Goal: Find specific page/section: Find specific page/section

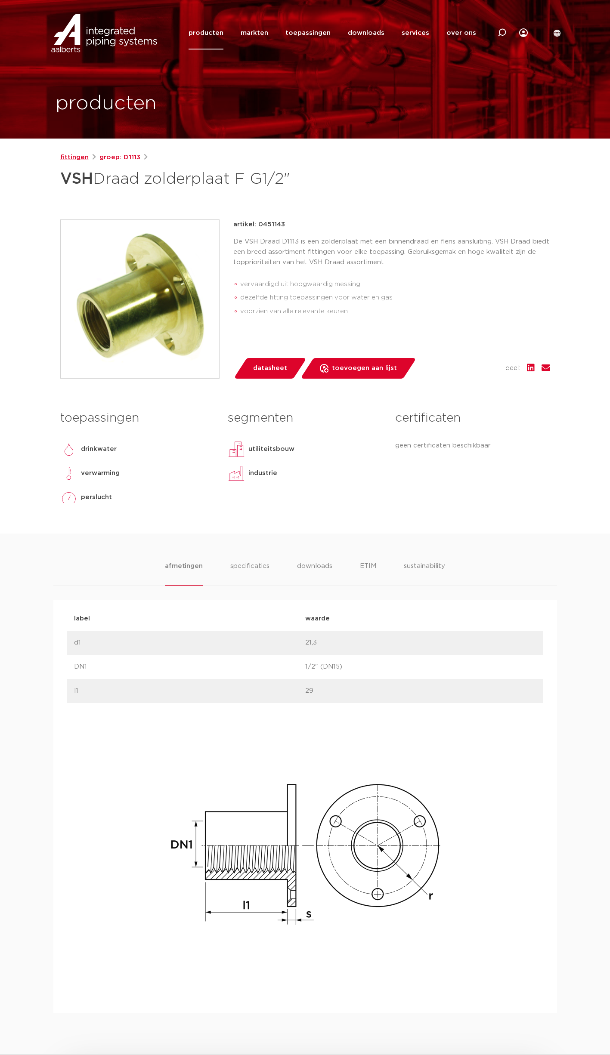
click at [79, 155] on link "fittingen" at bounding box center [74, 157] width 28 height 10
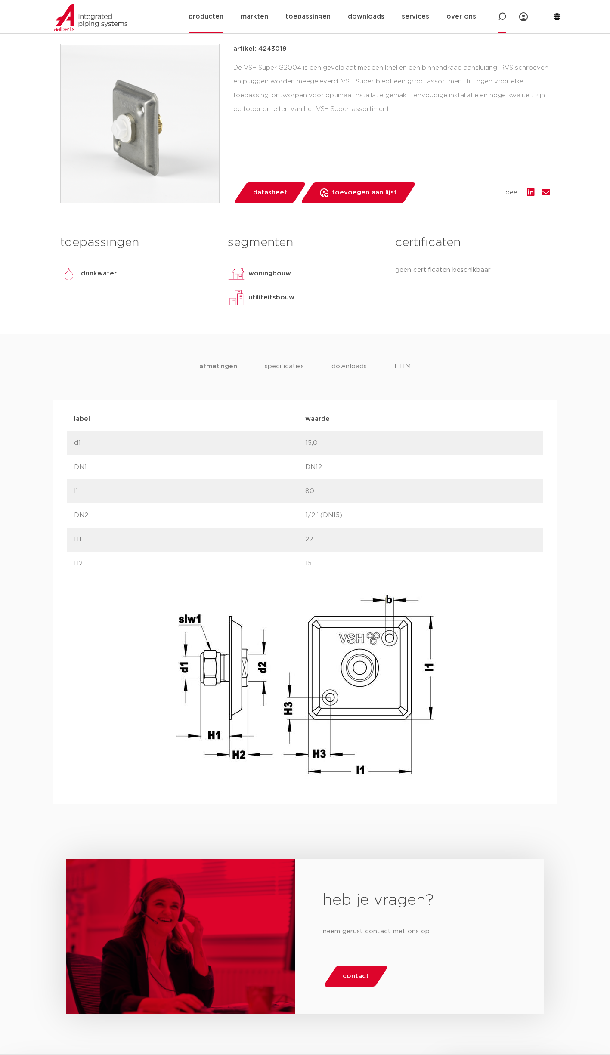
click at [501, 16] on icon at bounding box center [502, 16] width 9 height 9
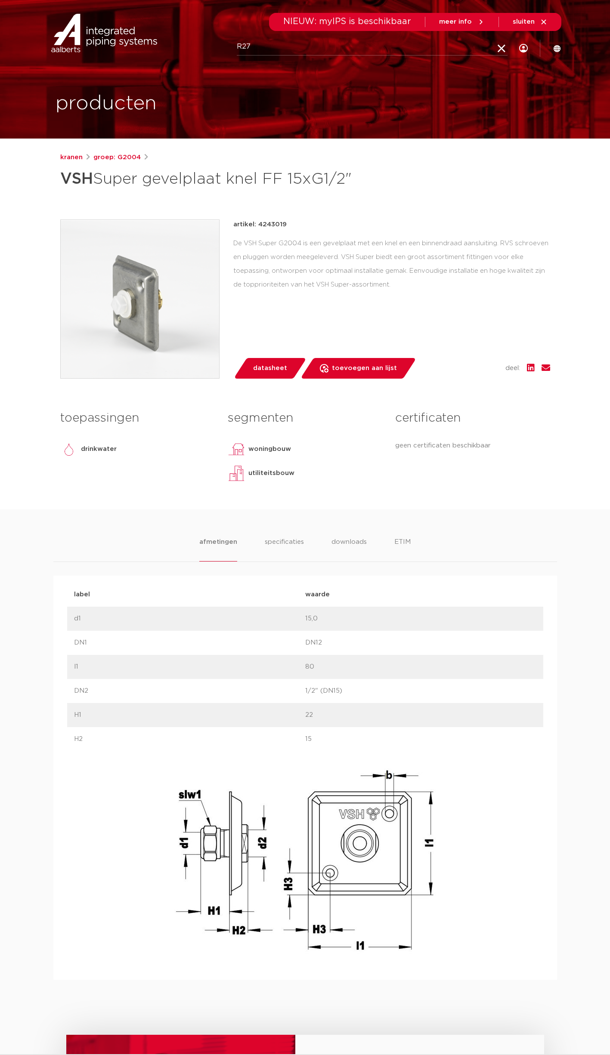
type input "R27"
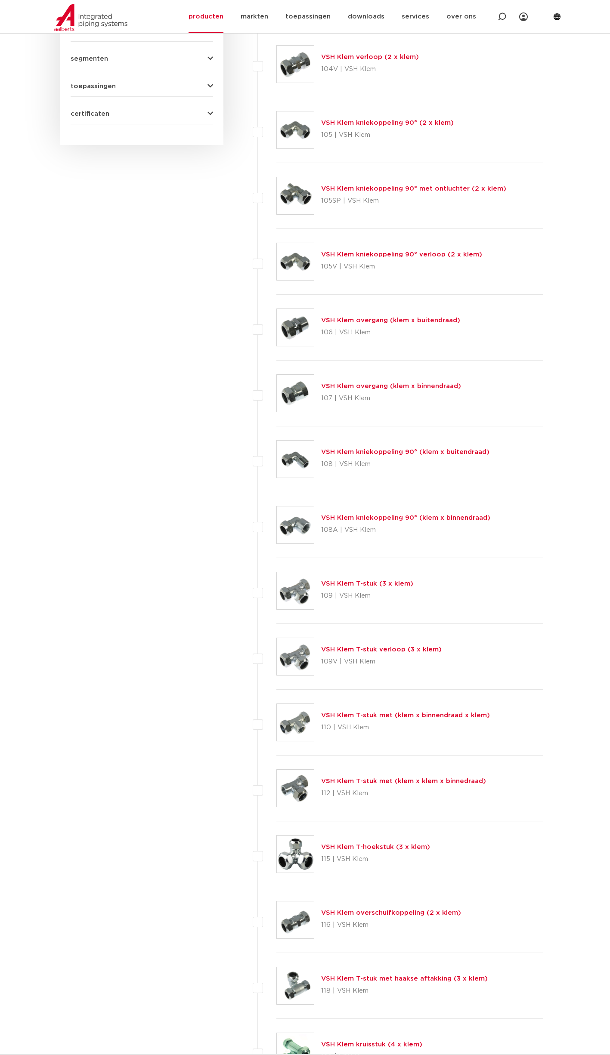
scroll to position [344, 0]
